Goal: Task Accomplishment & Management: Manage account settings

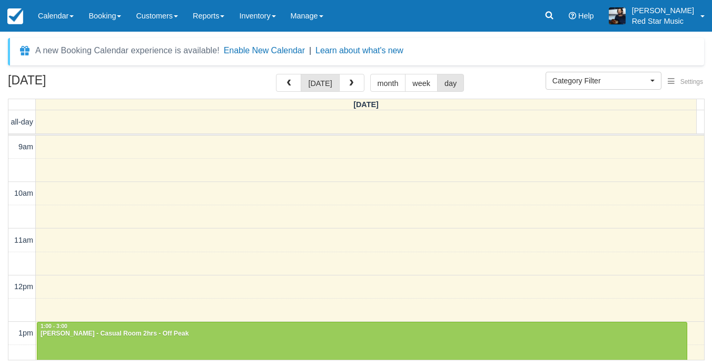
select select
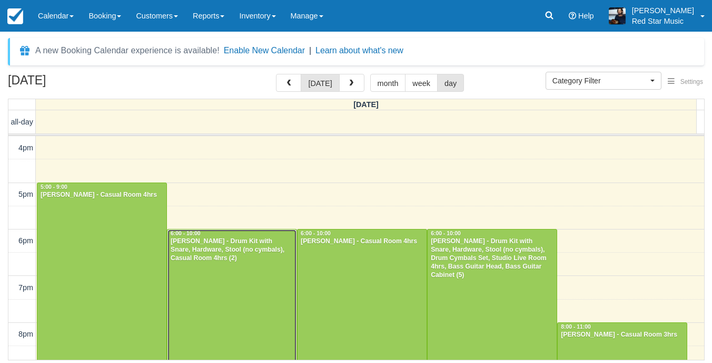
click at [226, 272] on div at bounding box center [232, 322] width 129 height 186
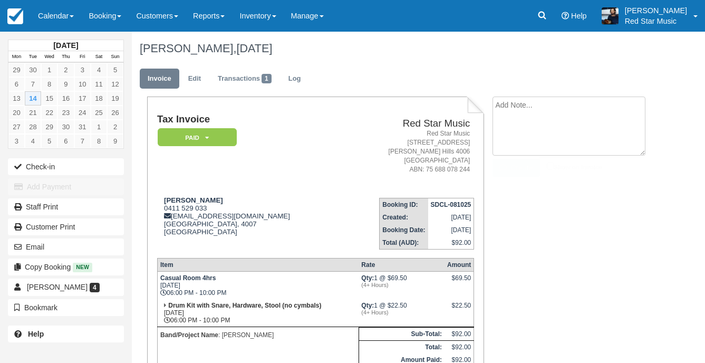
click at [538, 111] on textarea at bounding box center [568, 125] width 153 height 59
type textarea "1"
drag, startPoint x: 511, startPoint y: 165, endPoint x: 469, endPoint y: 161, distance: 41.8
click at [511, 166] on button "Create" at bounding box center [515, 168] width 47 height 18
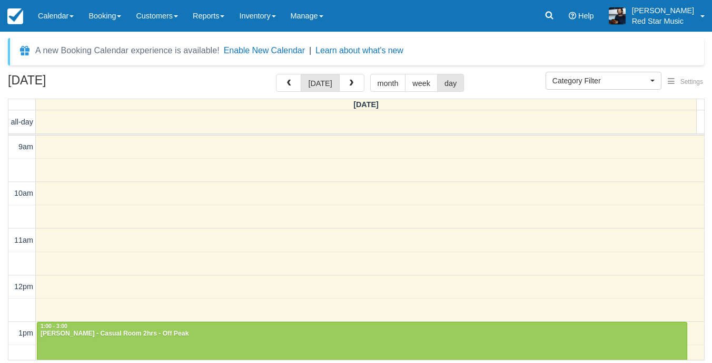
select select
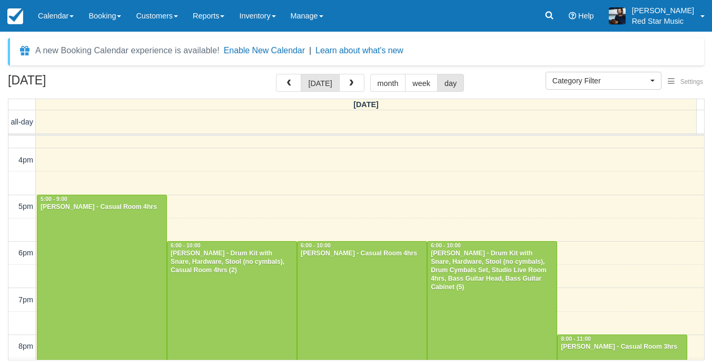
scroll to position [325, 0]
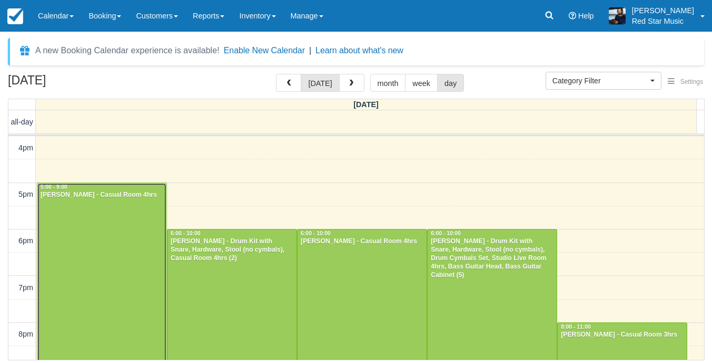
click at [136, 243] on div at bounding box center [101, 276] width 129 height 186
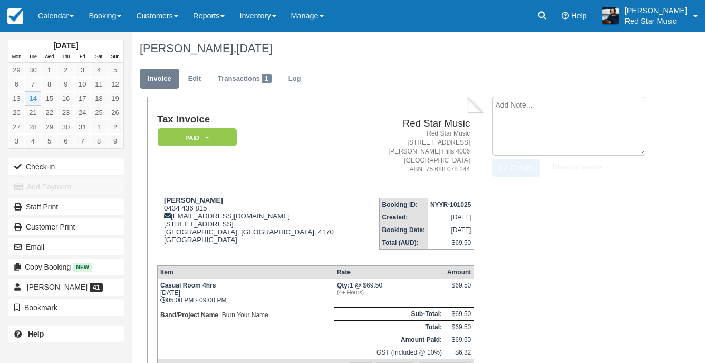
click at [536, 112] on textarea at bounding box center [568, 125] width 153 height 59
type textarea "2"
click at [522, 160] on button "Create" at bounding box center [515, 168] width 47 height 18
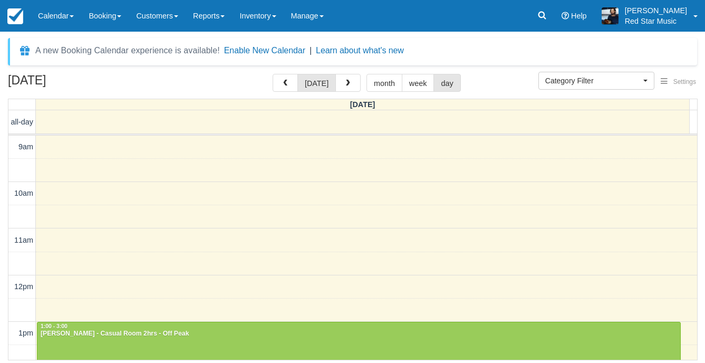
select select
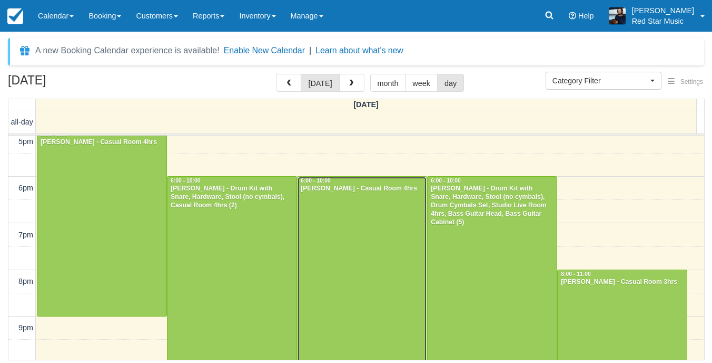
click at [362, 242] on div at bounding box center [362, 270] width 129 height 186
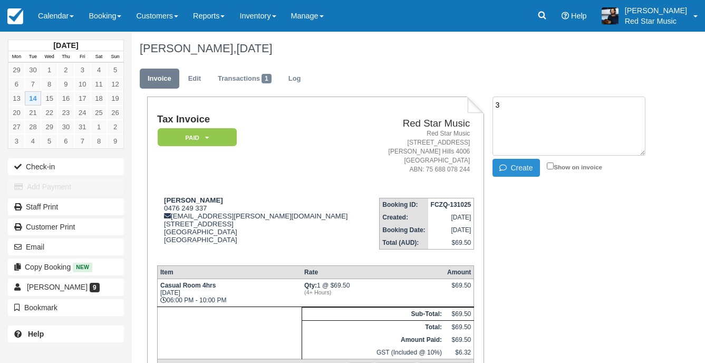
click at [500, 164] on icon "button" at bounding box center [505, 167] width 12 height 7
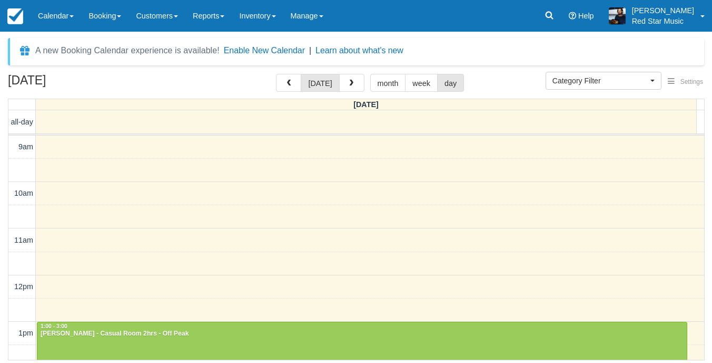
select select
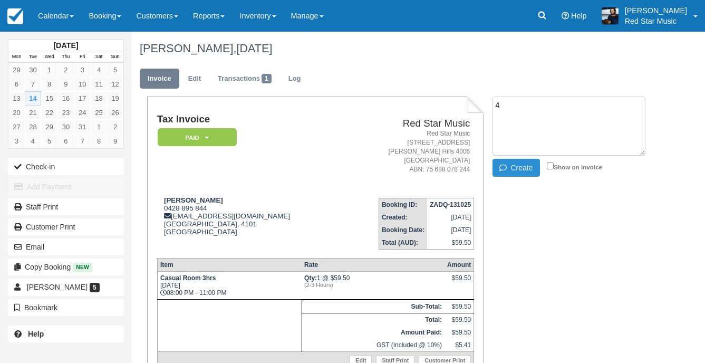
type textarea "4"
click at [513, 164] on button "Create" at bounding box center [515, 168] width 47 height 18
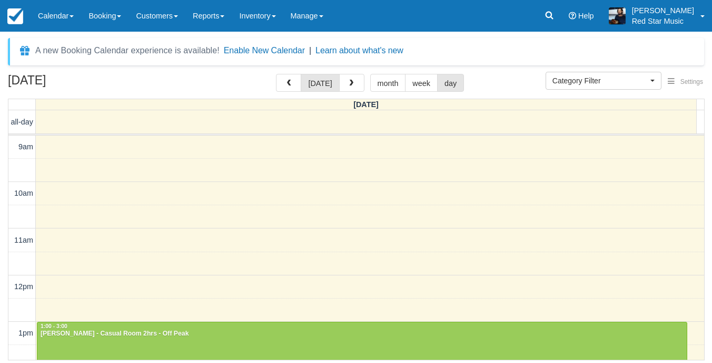
select select
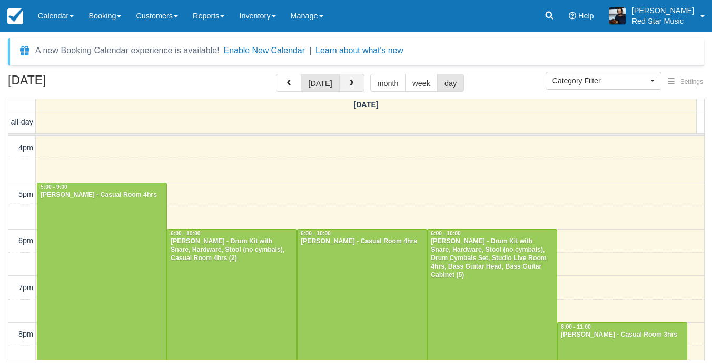
click at [348, 80] on span "button" at bounding box center [351, 83] width 7 height 7
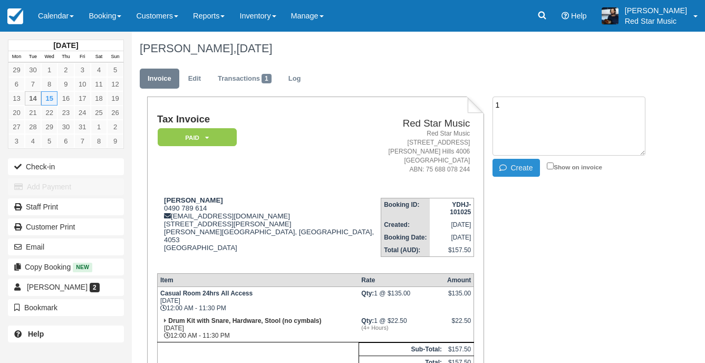
type textarea "1"
click at [507, 164] on icon "button" at bounding box center [505, 167] width 12 height 7
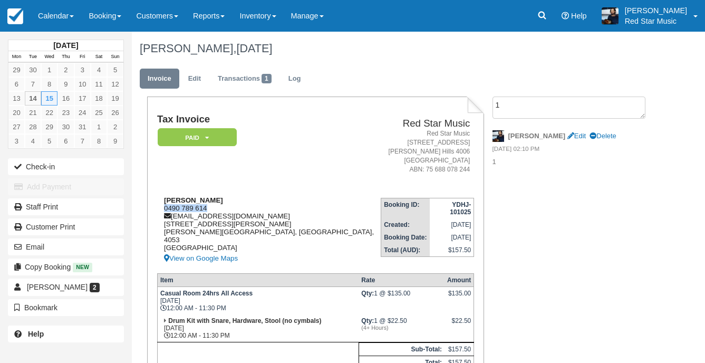
drag, startPoint x: 202, startPoint y: 204, endPoint x: 161, endPoint y: 204, distance: 41.6
click at [161, 204] on div "Jay Ghodke 0490 789 614 cuttlefishpotato@gmail.com 181 Appleby Road Stafford He…" at bounding box center [268, 230] width 223 height 69
copy div "0490 789 614"
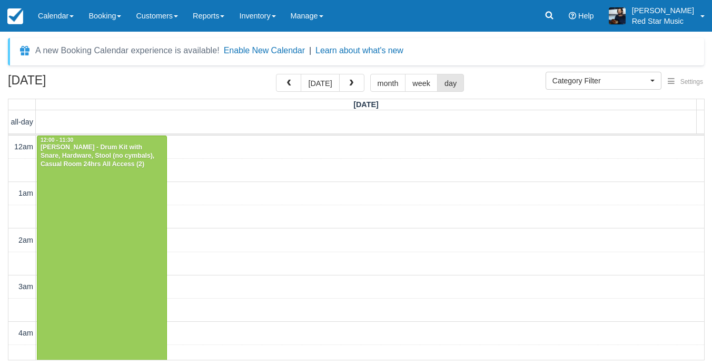
select select
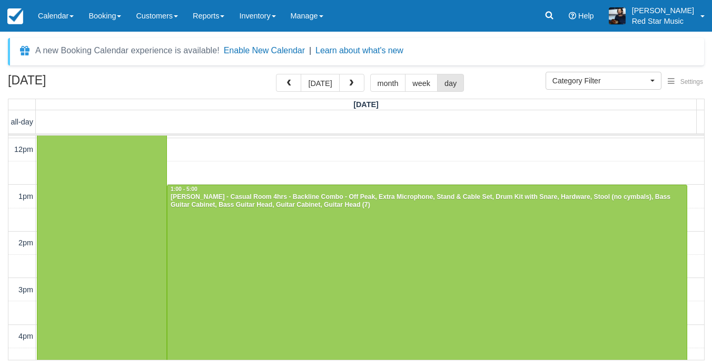
scroll to position [553, 0]
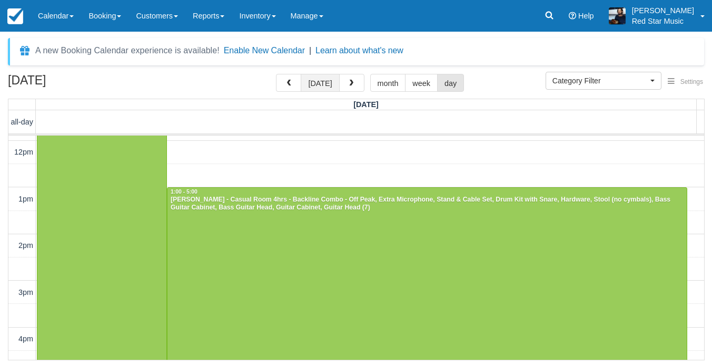
click at [324, 84] on button "today" at bounding box center [320, 83] width 38 height 18
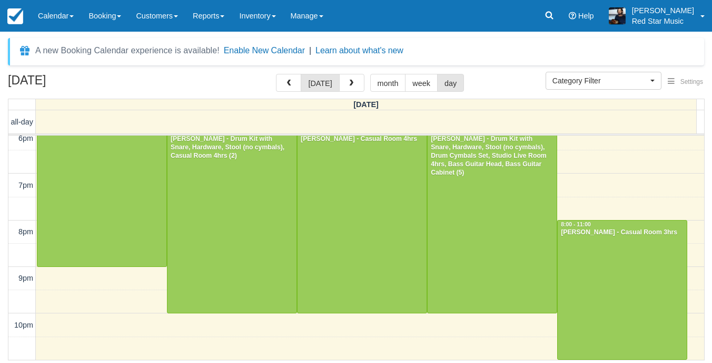
scroll to position [375, 0]
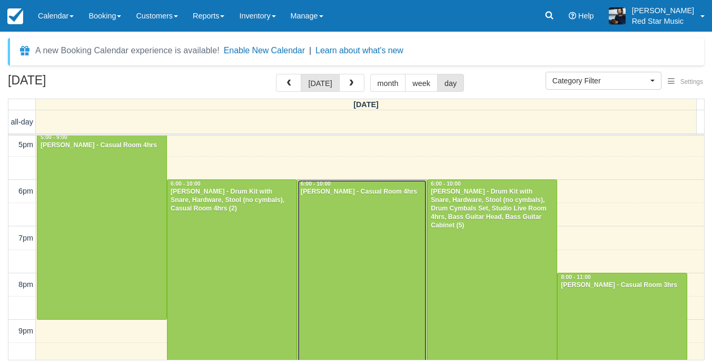
click at [345, 215] on div at bounding box center [362, 273] width 129 height 186
